Goal: Task Accomplishment & Management: Use online tool/utility

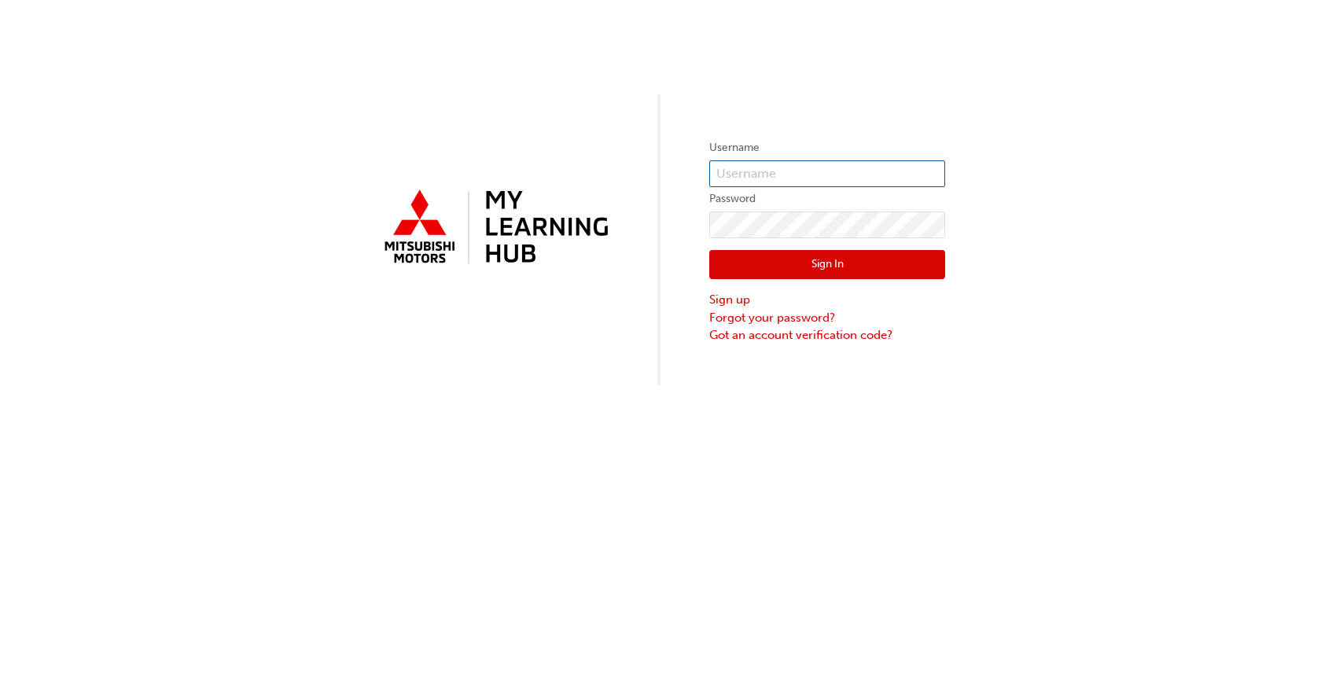
type input "rossp@lilydalemitsubishi.com.au"
click at [856, 262] on button "Sign In" at bounding box center [827, 265] width 236 height 30
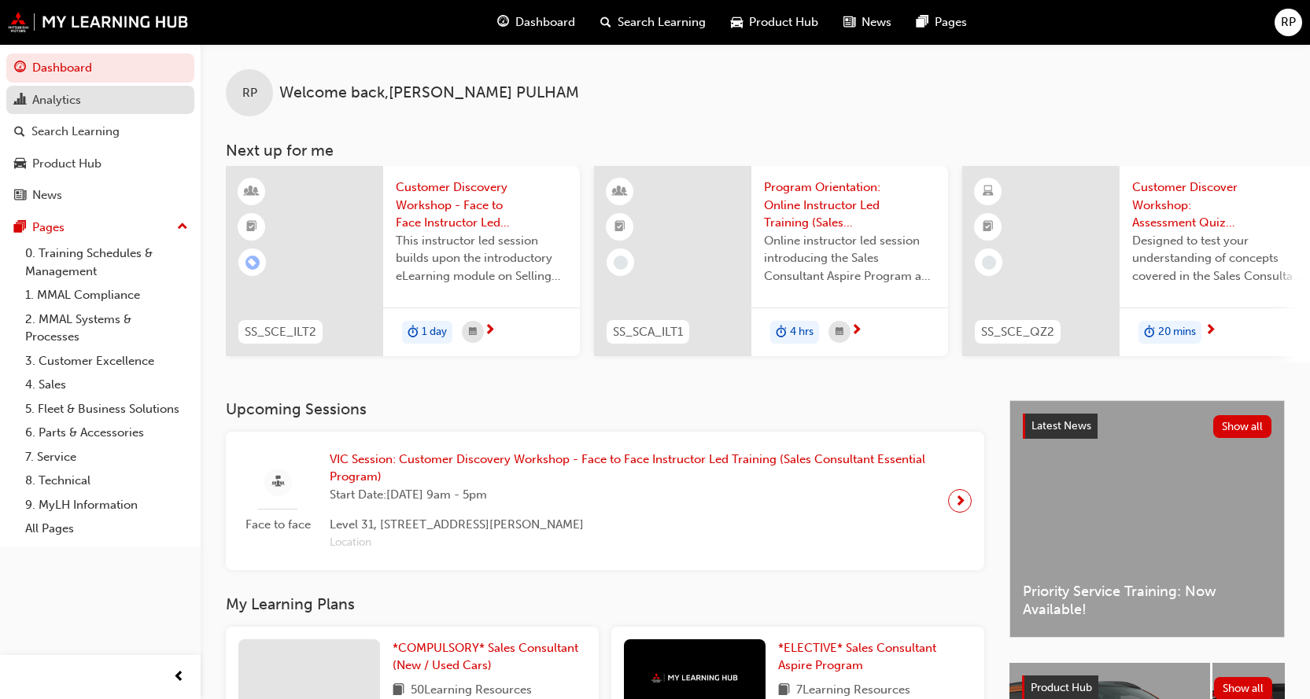
click at [69, 98] on div "Analytics" at bounding box center [56, 100] width 49 height 18
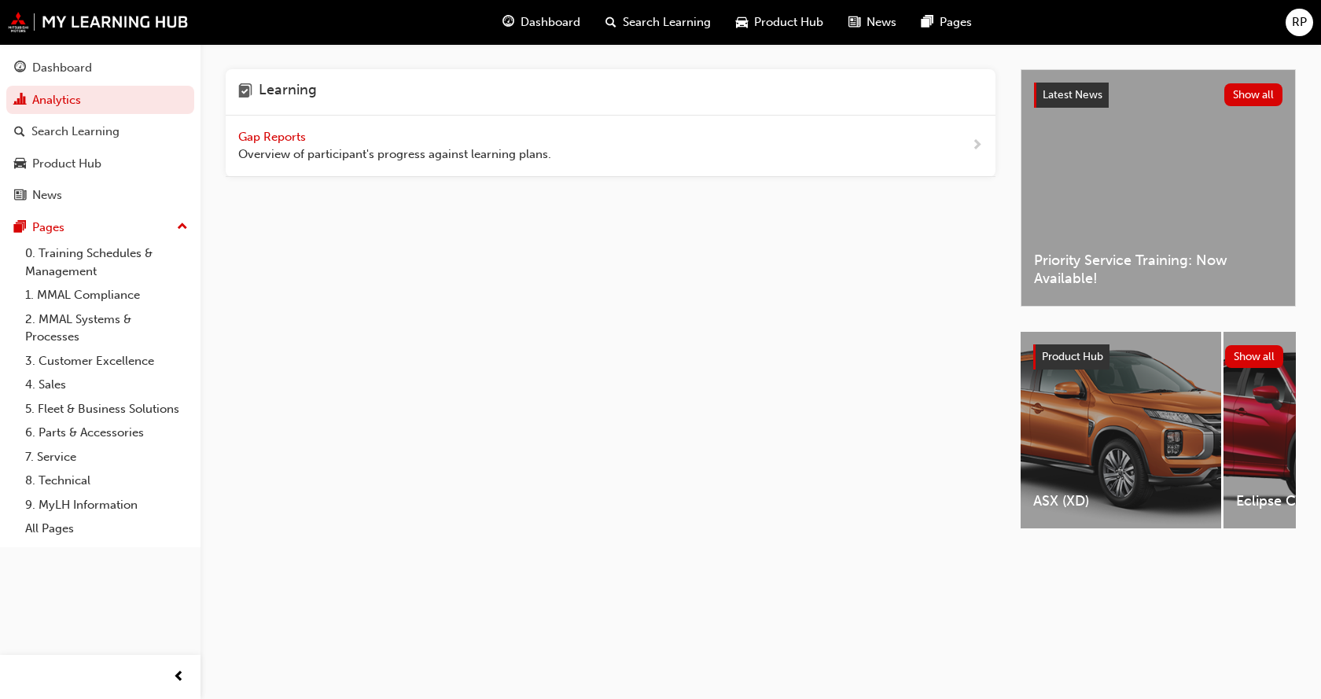
click at [255, 134] on span "Gap Reports" at bounding box center [273, 137] width 71 height 14
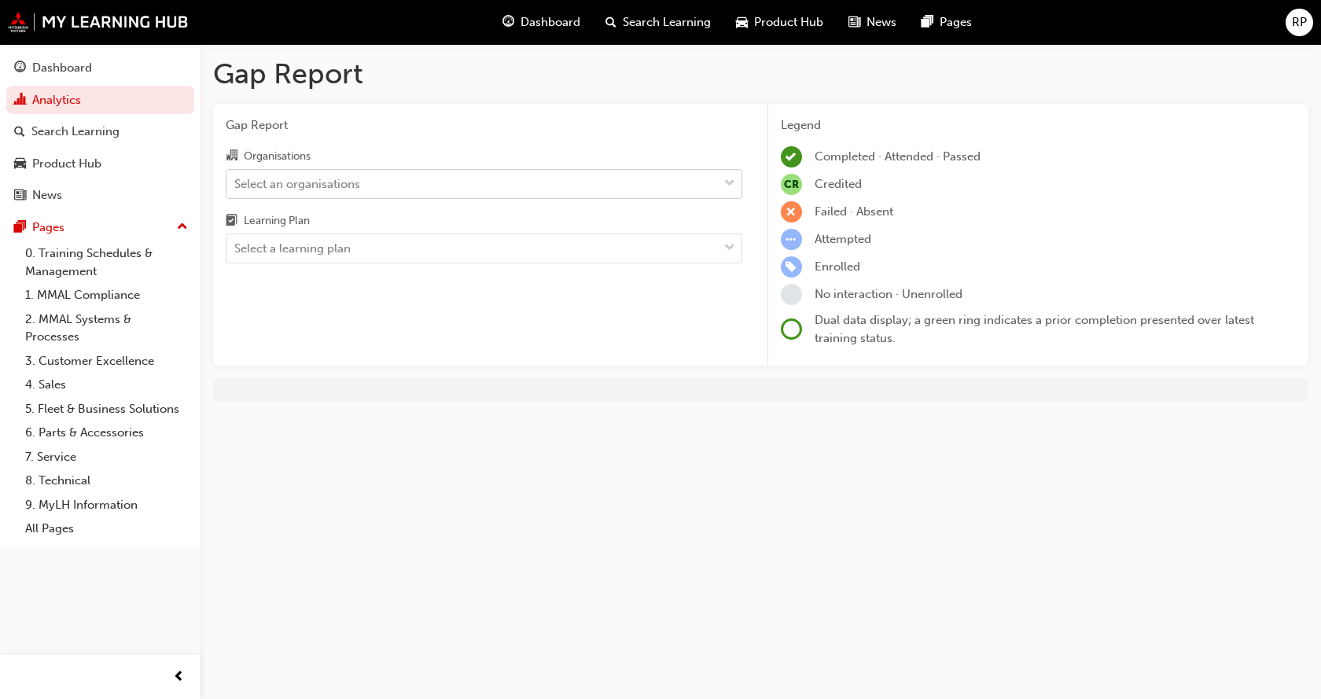
click at [289, 178] on div "Select an organisations" at bounding box center [297, 184] width 126 height 18
click at [236, 178] on input "Organisations Select an organisations" at bounding box center [235, 182] width 2 height 13
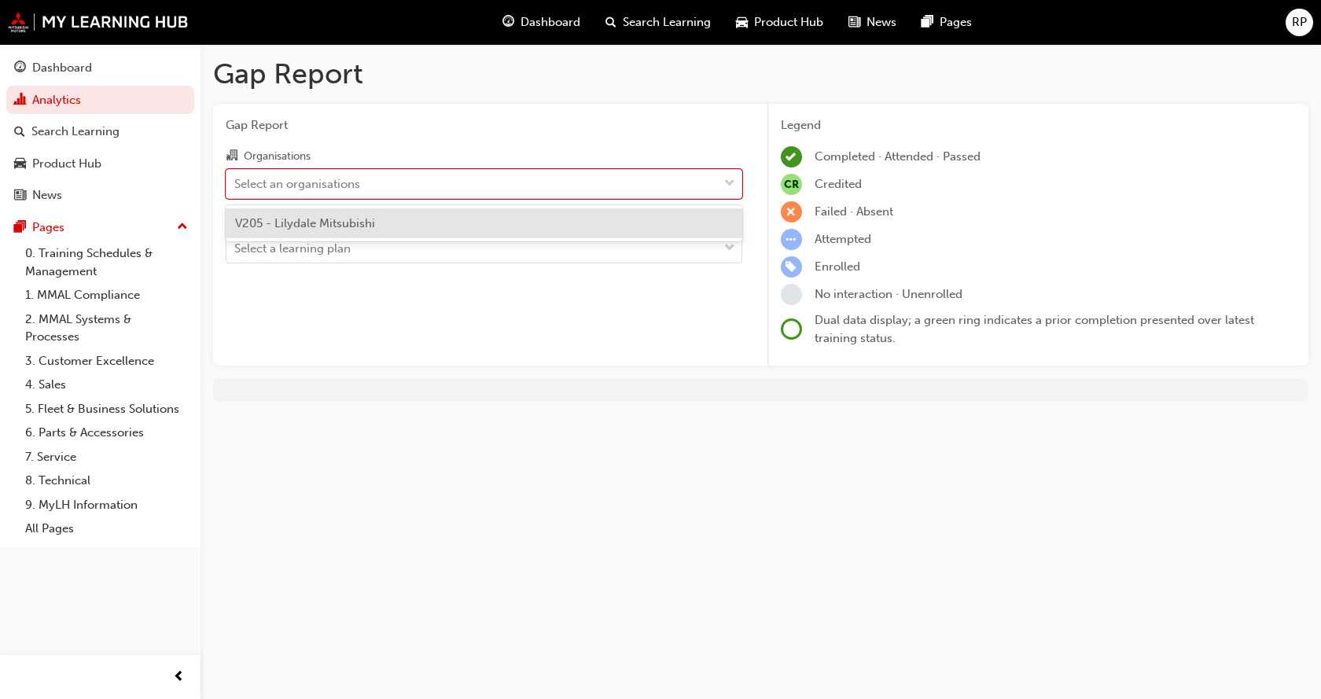
click at [285, 225] on span "V205 - Lilydale Mitsubishi" at bounding box center [305, 223] width 140 height 14
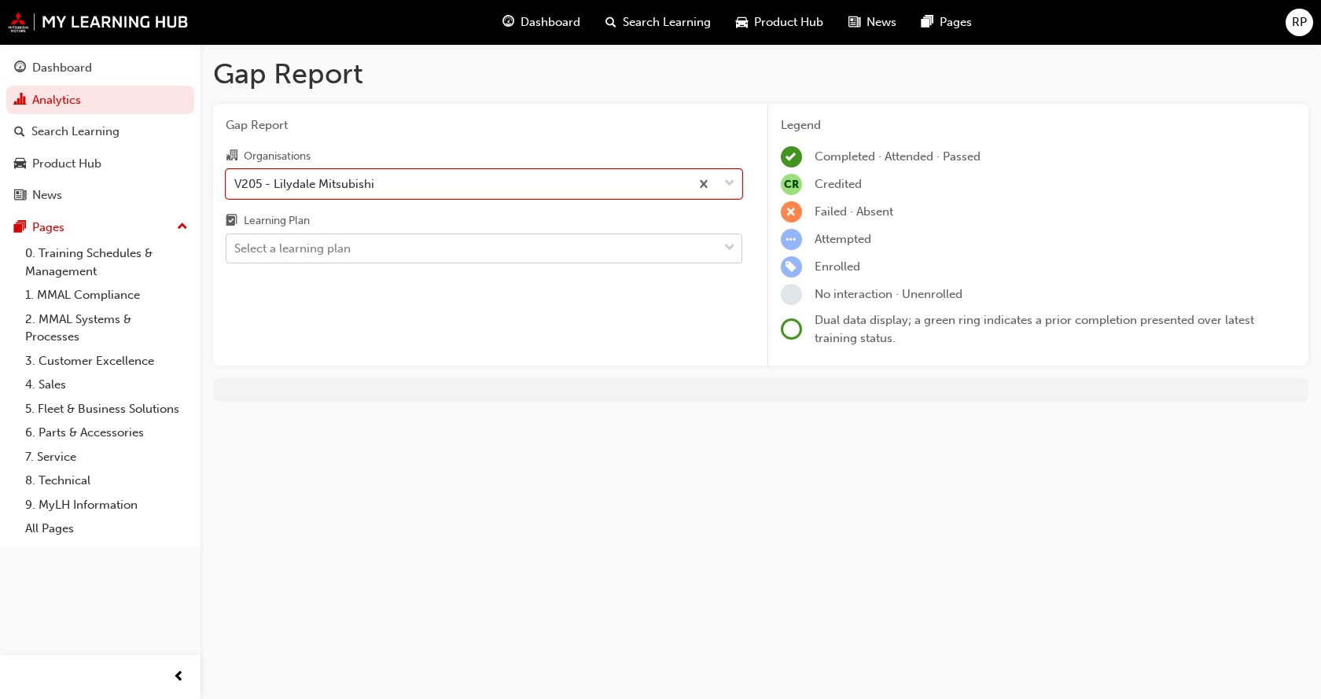
click at [283, 245] on div "Select a learning plan" at bounding box center [292, 249] width 116 height 18
click at [236, 245] on input "Learning Plan Select a learning plan" at bounding box center [235, 247] width 2 height 13
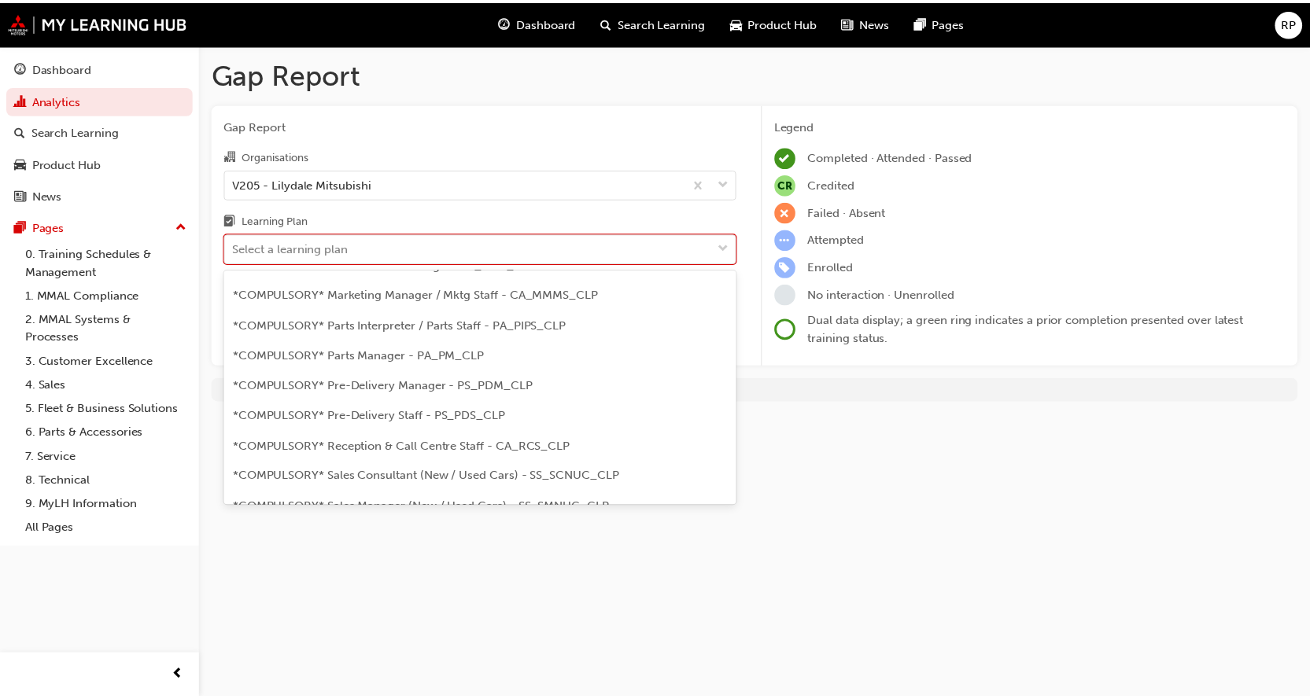
scroll to position [393, 0]
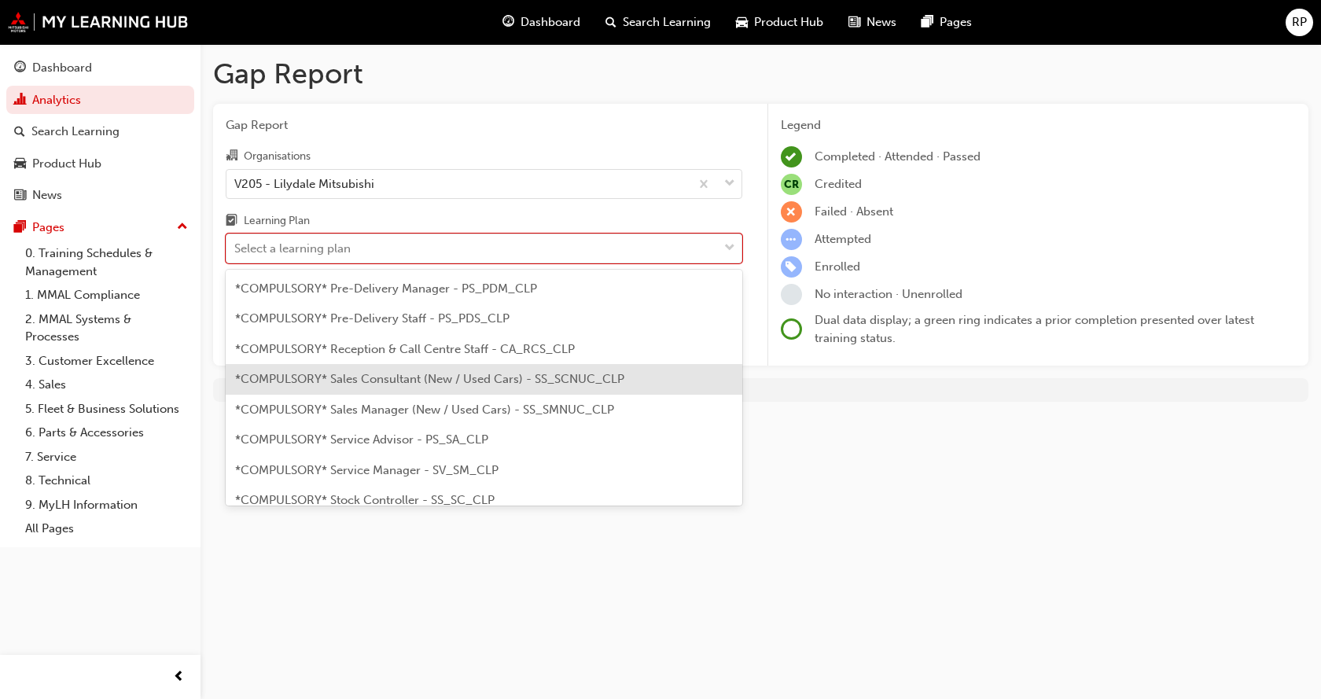
click at [322, 381] on span "*COMPULSORY* Sales Consultant (New / Used Cars) - SS_SCNUC_CLP" at bounding box center [429, 379] width 389 height 14
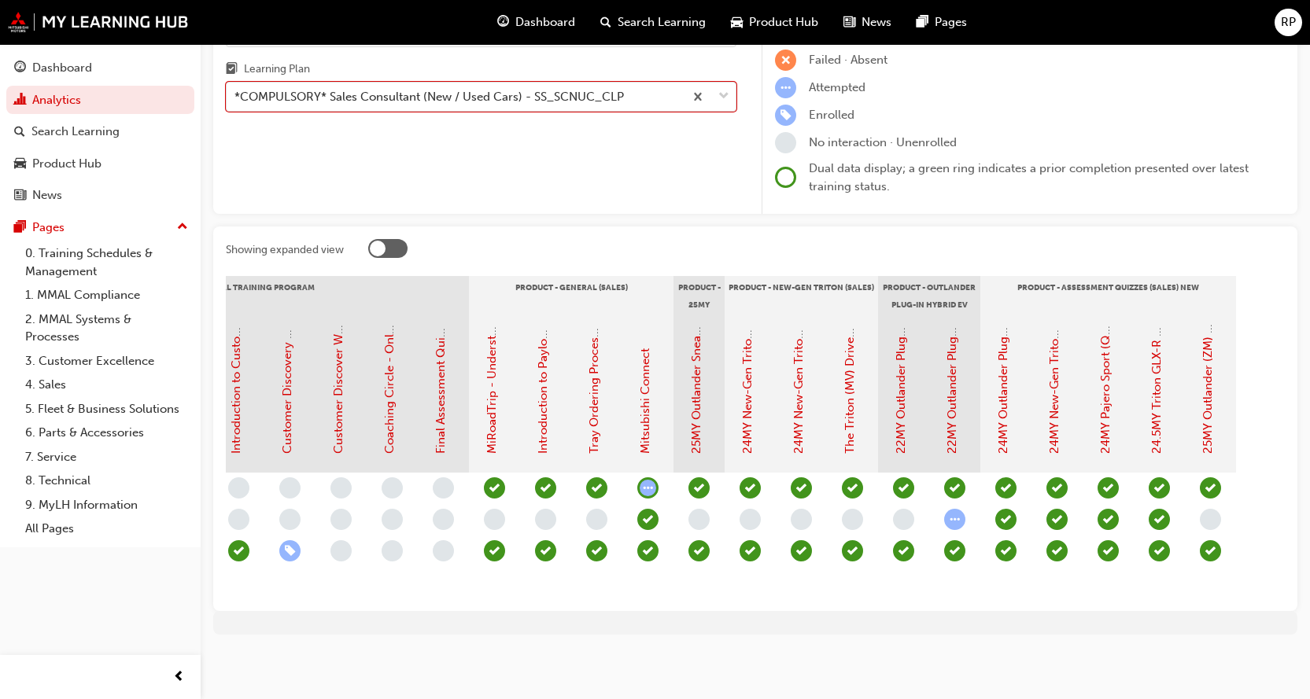
scroll to position [0, 1753]
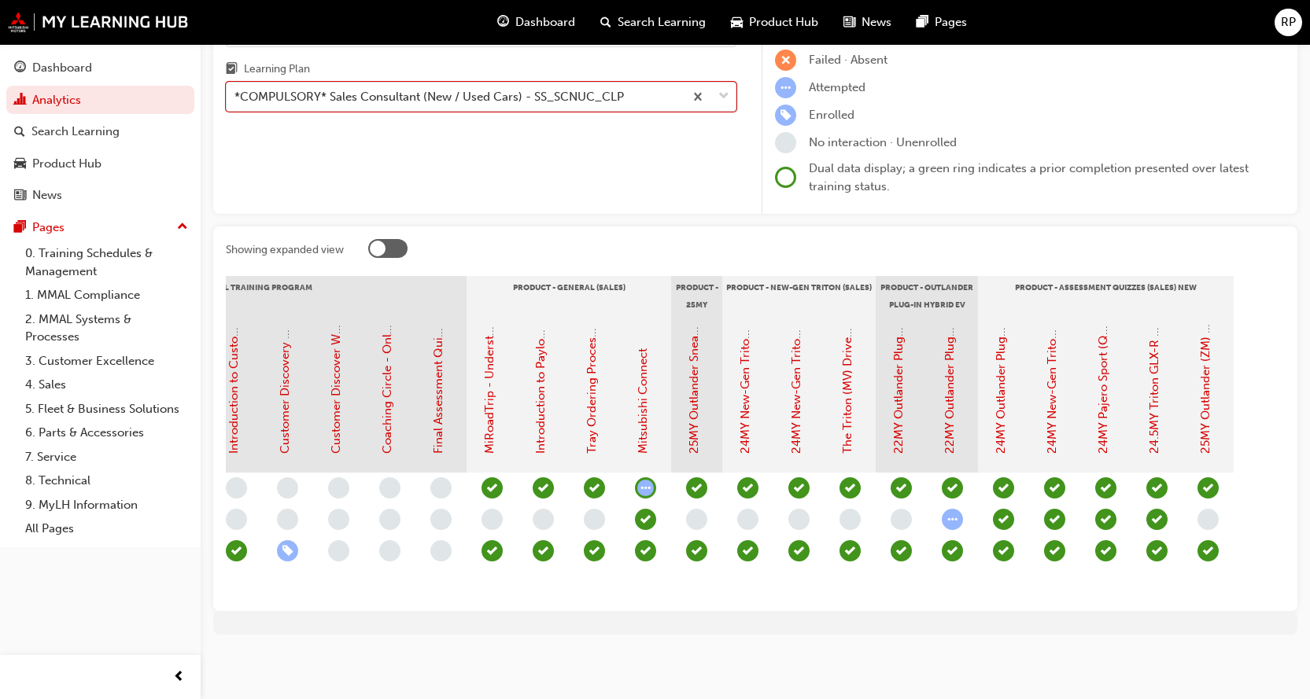
click at [1287, 21] on span "RP" at bounding box center [1287, 22] width 15 height 18
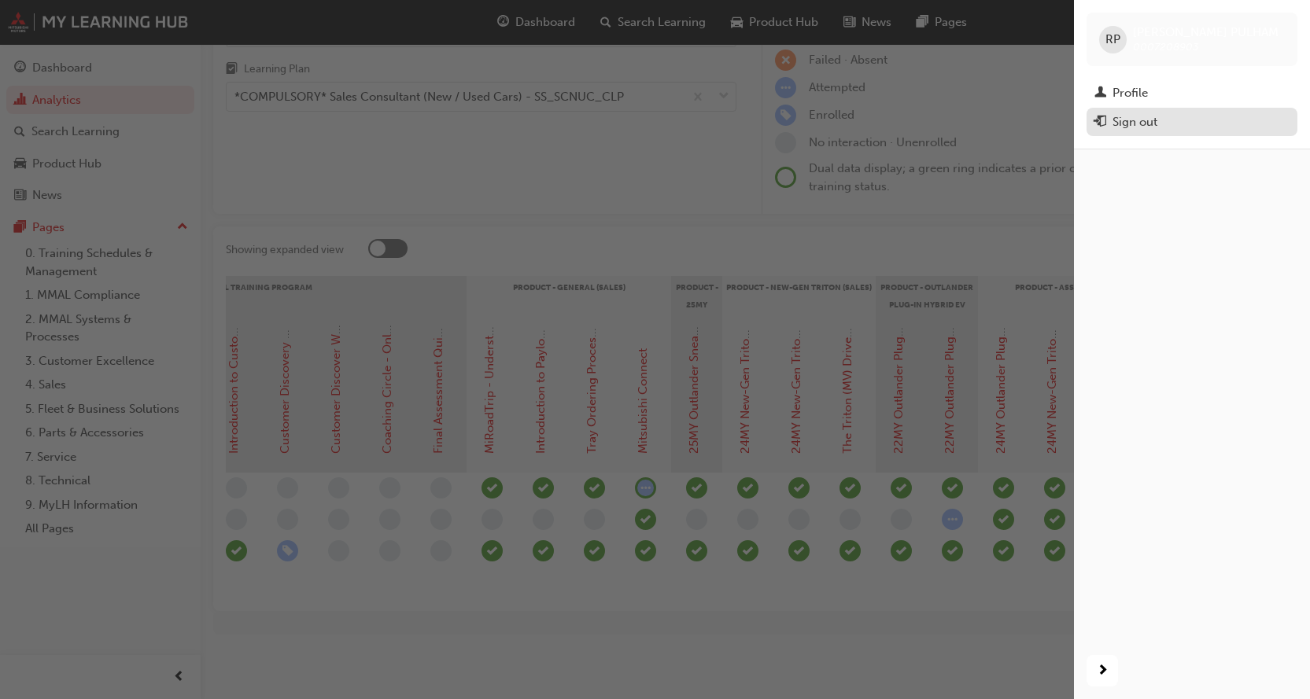
click at [1125, 122] on div "Sign out" at bounding box center [1134, 122] width 45 height 18
